Goal: Task Accomplishment & Management: Manage account settings

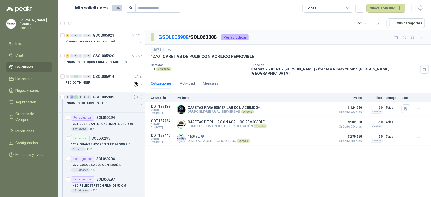
scroll to position [2, 0]
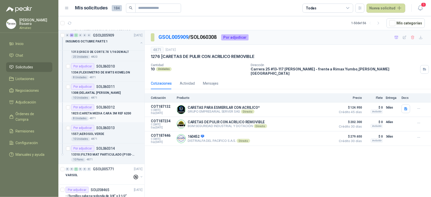
click at [99, 116] on p "1823 | CARETA MEDIA CARA 3M REF 6200" at bounding box center [101, 113] width 60 height 5
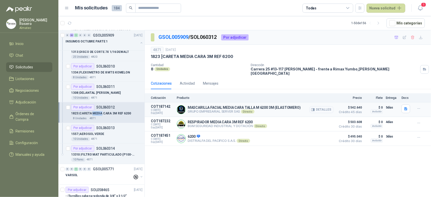
click at [327, 106] on button "Detalles" at bounding box center [322, 109] width 24 height 7
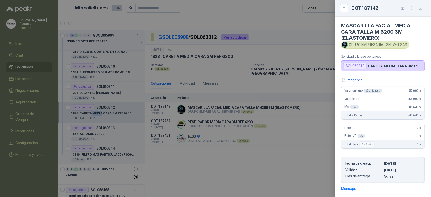
scroll to position [69, 0]
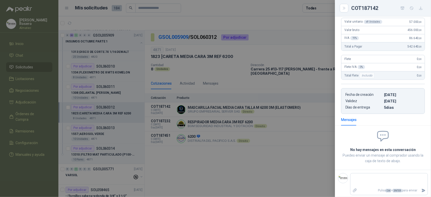
click at [321, 142] on div at bounding box center [215, 98] width 431 height 197
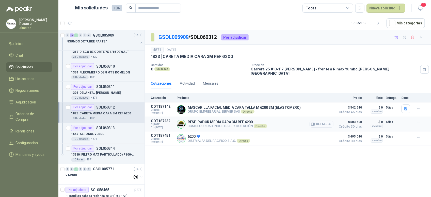
click at [328, 121] on button "Detalles" at bounding box center [322, 124] width 24 height 7
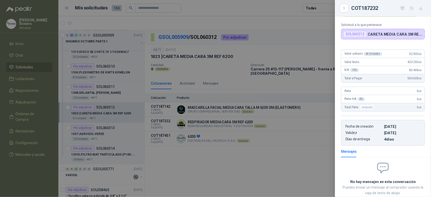
click at [293, 137] on div at bounding box center [215, 98] width 431 height 197
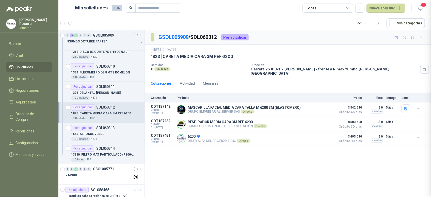
scroll to position [60, 0]
click at [320, 137] on button "Detalles" at bounding box center [322, 138] width 24 height 7
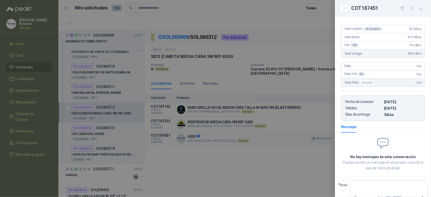
scroll to position [70, 0]
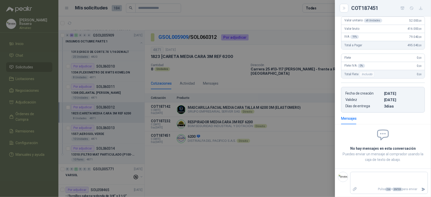
click at [314, 131] on div at bounding box center [215, 98] width 431 height 197
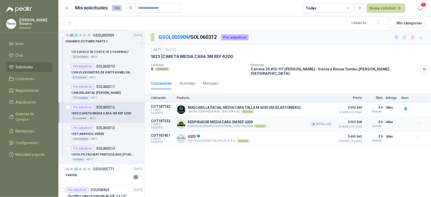
click at [318, 122] on button "Detalles" at bounding box center [322, 124] width 24 height 7
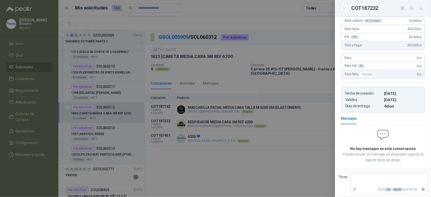
scroll to position [0, 0]
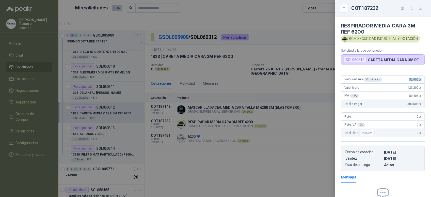
drag, startPoint x: 402, startPoint y: 79, endPoint x: 419, endPoint y: 78, distance: 17.0
click at [419, 78] on div "Valor unitario x 8 Unidades 52.900 ,00" at bounding box center [382, 79] width 83 height 8
copy span "52.900 ,00"
click at [265, 130] on div at bounding box center [215, 98] width 431 height 197
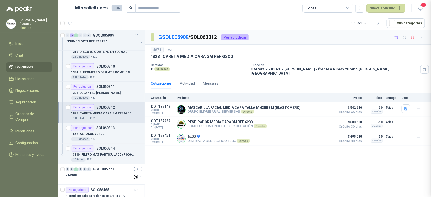
scroll to position [60, 0]
click at [108, 159] on div "10 Pares 4871" at bounding box center [106, 160] width 71 height 4
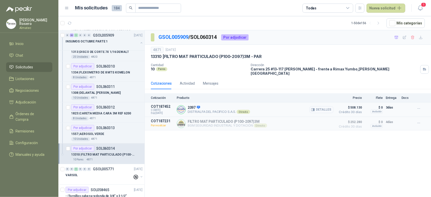
click at [323, 106] on button "Detalles" at bounding box center [322, 109] width 24 height 7
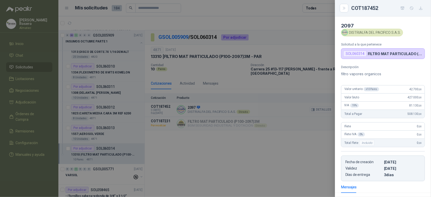
scroll to position [68, 0]
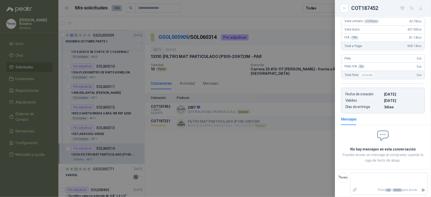
click at [288, 146] on div at bounding box center [215, 98] width 431 height 197
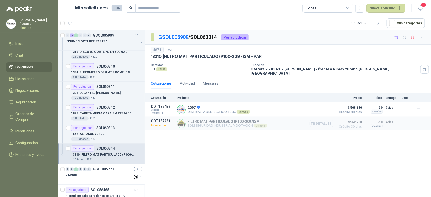
click at [325, 122] on button "Detalles" at bounding box center [322, 123] width 24 height 7
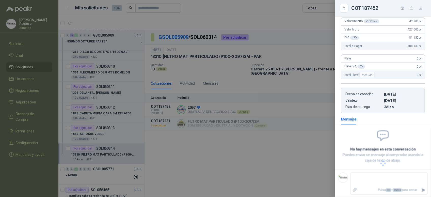
scroll to position [57, 0]
click at [293, 140] on div at bounding box center [215, 98] width 431 height 197
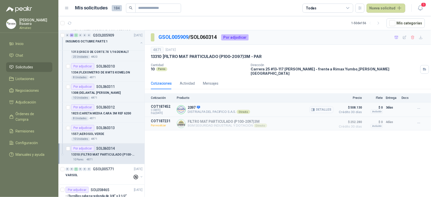
click at [323, 107] on button "Detalles" at bounding box center [322, 109] width 24 height 7
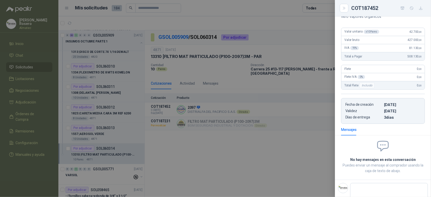
scroll to position [68, 0]
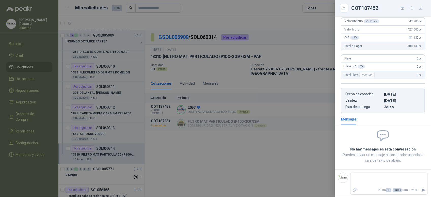
click at [289, 140] on div at bounding box center [215, 98] width 431 height 197
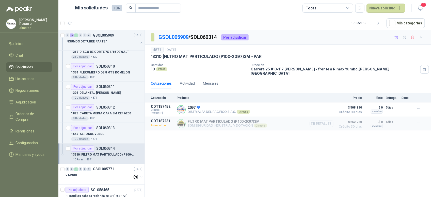
click at [321, 122] on button "Detalles" at bounding box center [322, 123] width 24 height 7
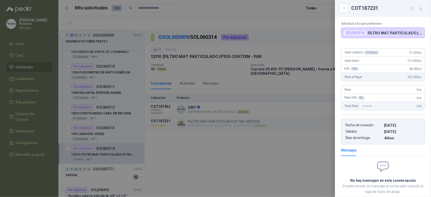
scroll to position [0, 0]
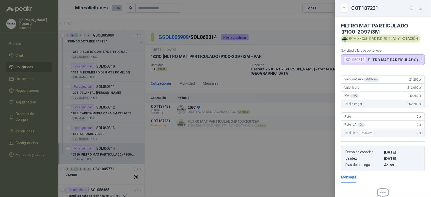
click at [279, 74] on div at bounding box center [215, 98] width 431 height 197
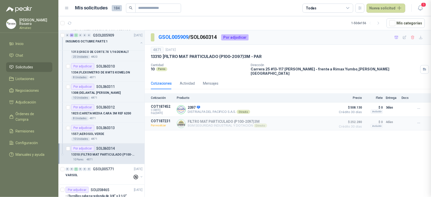
scroll to position [60, 0]
click at [426, 9] on header "Mis solicitudes 184 Todas Nueva solicitud 1" at bounding box center [244, 8] width 373 height 16
click at [424, 8] on button "1" at bounding box center [420, 8] width 9 height 9
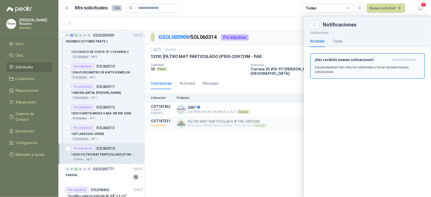
click at [368, 66] on p "Los proveedores han visto tus solicitudes y te han enviado nuevas cotizaciones." at bounding box center [368, 69] width 106 height 9
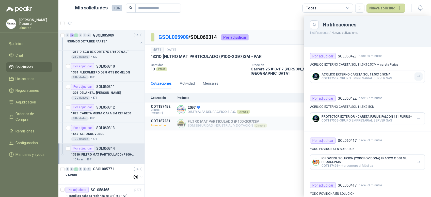
click at [417, 77] on icon "button" at bounding box center [419, 76] width 4 height 4
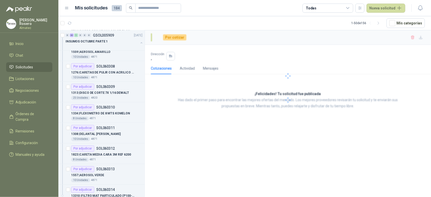
scroll to position [422, 0]
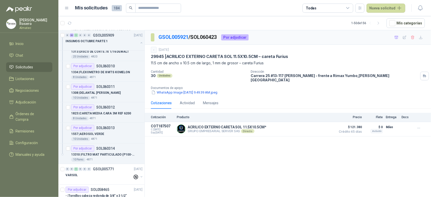
drag, startPoint x: 277, startPoint y: 158, endPoint x: 273, endPoint y: 165, distance: 7.9
click at [277, 158] on div "GSOL005921 / SOL060423 Por adjudicar - [DATE] 29945 | ACRILICO EXTERNO CARETA S…" at bounding box center [288, 114] width 286 height 168
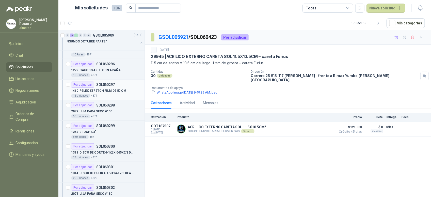
scroll to position [0, 0]
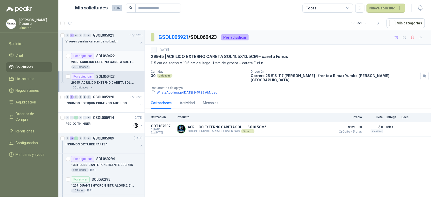
click at [97, 59] on div "Por adjudicar SOL060422" at bounding box center [93, 56] width 44 height 6
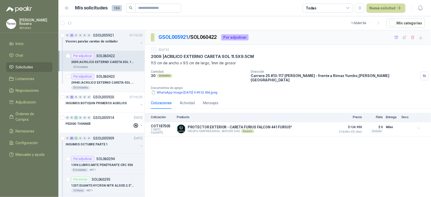
click at [122, 78] on div "Por adjudicar SOL060423" at bounding box center [106, 76] width 71 height 6
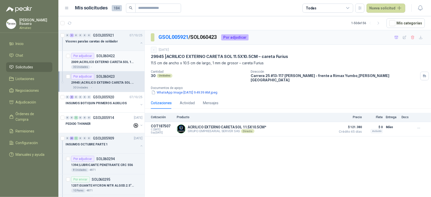
click at [113, 62] on p "2009 | ACRILICO EXTERNO CARETA SOL 11.5X9.5CM" at bounding box center [102, 62] width 63 height 5
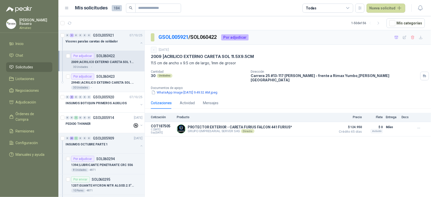
click at [110, 78] on p "SOL060423" at bounding box center [105, 77] width 19 height 4
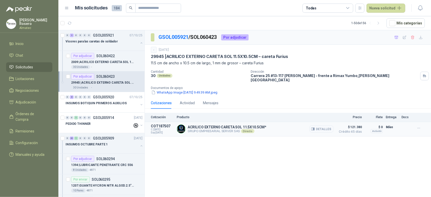
click at [322, 125] on button "Detalles" at bounding box center [322, 128] width 24 height 7
click at [331, 125] on button "Detalles" at bounding box center [322, 128] width 24 height 7
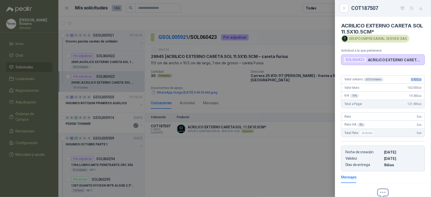
drag, startPoint x: 405, startPoint y: 80, endPoint x: 424, endPoint y: 79, distance: 19.3
click at [424, 79] on div "Valor unitario x 30 Unidades 3.400 ,00 Valor bruto 102.000 ,00 IVA 19 % 19.380 …" at bounding box center [383, 121] width 96 height 100
copy span "3.400 ,00"
drag, startPoint x: 404, startPoint y: 88, endPoint x: 420, endPoint y: 89, distance: 16.1
click at [420, 89] on div "Valor bruto 102.000 ,00" at bounding box center [382, 88] width 83 height 8
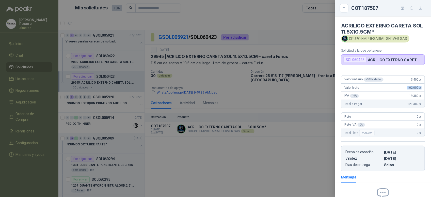
copy span "102.000 ,00"
click at [278, 160] on div at bounding box center [215, 98] width 431 height 197
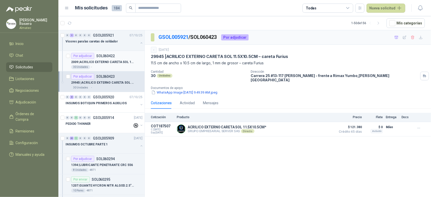
click at [106, 64] on p "2009 | ACRILICO EXTERNO CARETA SOL 11.5X9.5CM" at bounding box center [102, 62] width 63 height 5
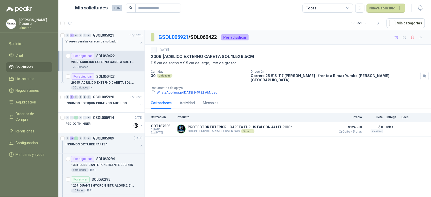
drag, startPoint x: 135, startPoint y: 41, endPoint x: 137, endPoint y: 44, distance: 2.6
click at [139, 41] on button "button" at bounding box center [141, 43] width 4 height 4
